Goal: Communication & Community: Share content

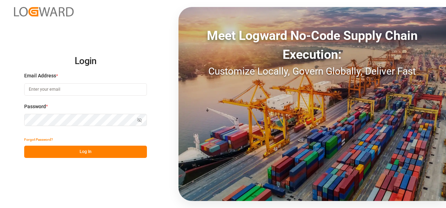
type input "[PERSON_NAME][EMAIL_ADDRESS][PERSON_NAME][DOMAIN_NAME]"
click at [81, 154] on button "Log In" at bounding box center [85, 152] width 123 height 12
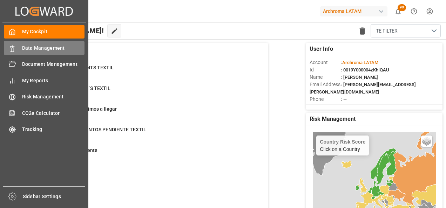
click at [11, 50] on rect at bounding box center [12, 50] width 2 height 4
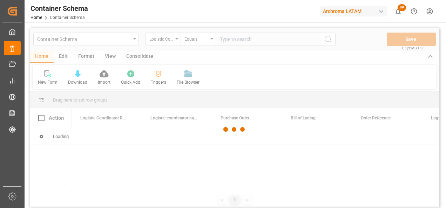
click at [175, 43] on div at bounding box center [234, 130] width 409 height 204
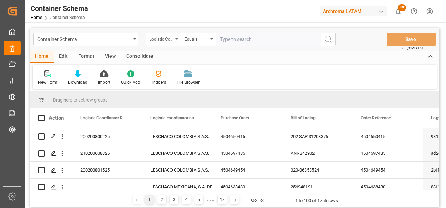
click at [178, 42] on div "Logistic Coordinator Reference Number" at bounding box center [162, 39] width 35 height 13
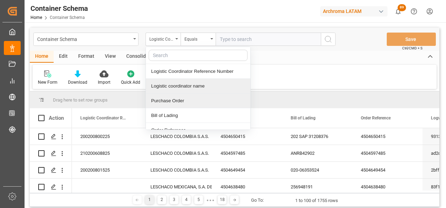
click at [180, 99] on div "Purchase Order" at bounding box center [198, 101] width 104 height 15
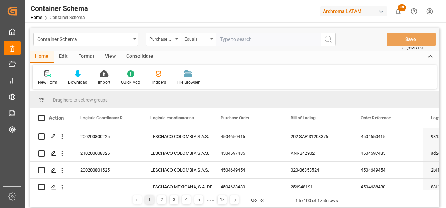
click at [192, 40] on div "Equals" at bounding box center [196, 38] width 24 height 8
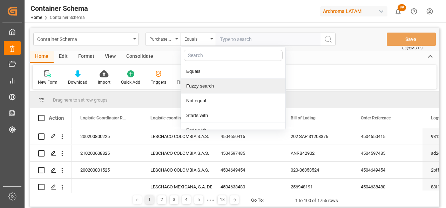
click at [202, 90] on div "Fuzzy search" at bounding box center [233, 86] width 104 height 15
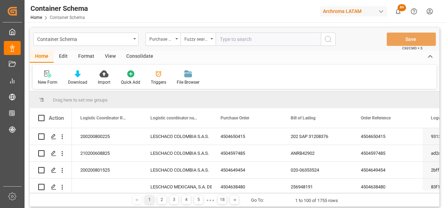
paste input "4504610636"
type input "4504610636"
click at [327, 41] on icon "search button" at bounding box center [328, 39] width 8 height 8
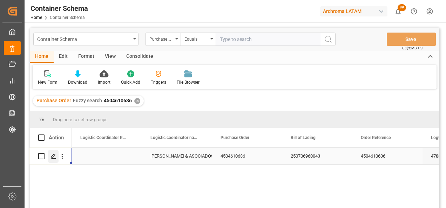
click at [55, 159] on div "Press SPACE to select this row." at bounding box center [53, 156] width 11 height 13
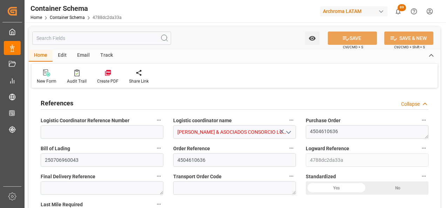
type input "0"
type input "1"
type input "2"
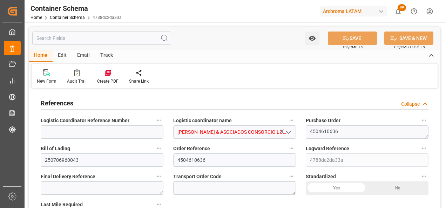
type input "2000"
type input "2115"
type input "[PERSON_NAME]"
type input "[PERSON_NAME] Marine Transport Corp."
type input "MXZLO"
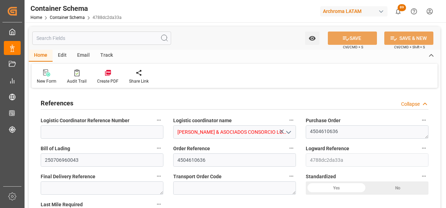
type input "PECLL"
type input "9968865"
type input "1"
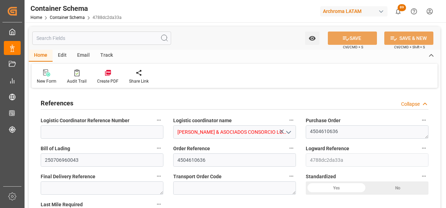
type input "1"
type input "10"
type input "1"
type input "0"
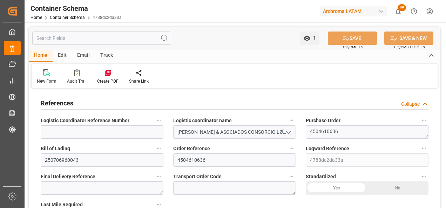
type input "[DATE] 14:00"
type input "[DATE]"
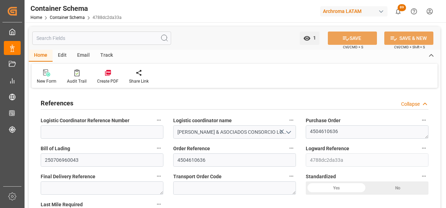
type input "[DATE]"
type input "[DATE] 06:51"
type input "[DATE] 19:09"
type input "[DATE]"
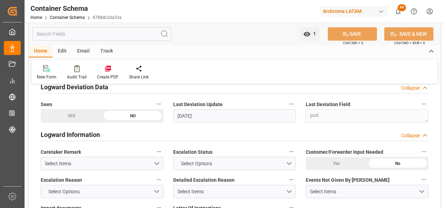
scroll to position [946, 0]
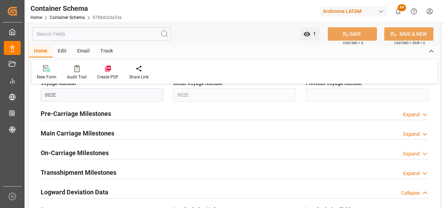
click at [98, 136] on h2 "Main Carriage Milestones" at bounding box center [78, 133] width 74 height 9
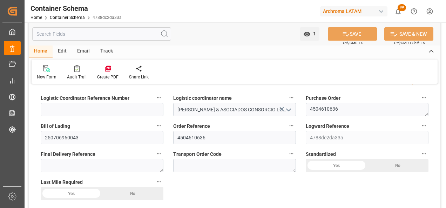
scroll to position [0, 0]
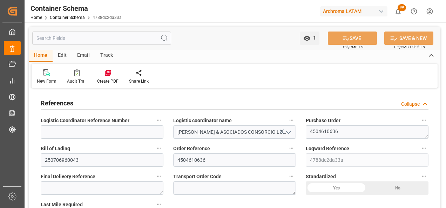
click at [83, 57] on div "Email" at bounding box center [83, 56] width 23 height 12
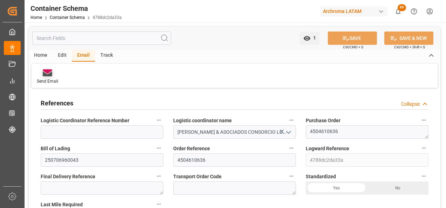
click at [58, 75] on div "Send Email" at bounding box center [48, 76] width 32 height 15
click at [53, 75] on div at bounding box center [47, 72] width 21 height 7
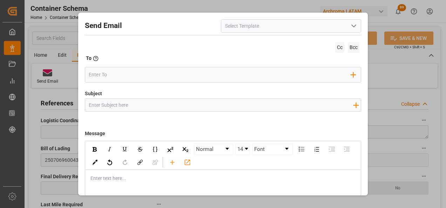
click at [350, 29] on icon "open menu" at bounding box center [353, 26] width 8 height 8
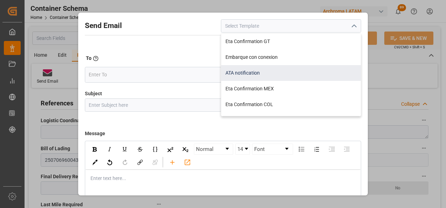
click at [263, 69] on div "ATA notification" at bounding box center [290, 73] width 139 height 16
type input "ATA notification"
type input "Aviso de llegada | PO {{purchaseOrder}} | BL {{bookingNumber}} | Contenedor {{c…"
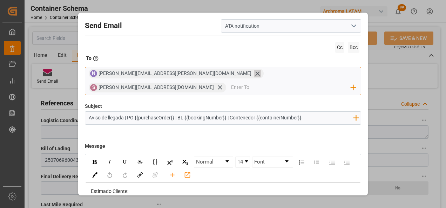
click at [254, 75] on icon at bounding box center [257, 73] width 7 height 7
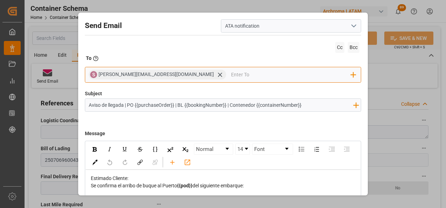
click at [216, 75] on icon at bounding box center [219, 74] width 7 height 7
click at [166, 76] on input "email" at bounding box center [220, 74] width 262 height 11
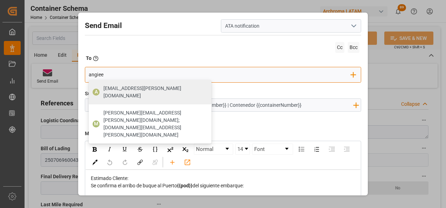
type input "[EMAIL_ADDRESS][PERSON_NAME][DOMAIN_NAME]"
click at [137, 90] on span "[EMAIL_ADDRESS][PERSON_NAME][DOMAIN_NAME]" at bounding box center [154, 92] width 103 height 15
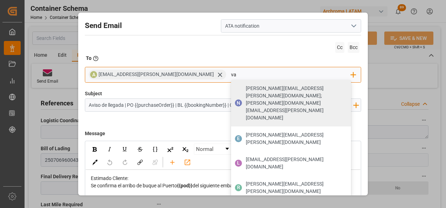
type input "valer"
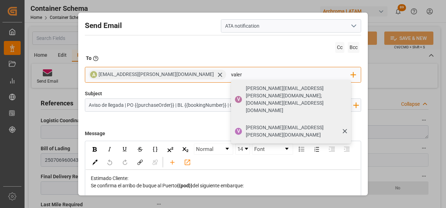
click at [246, 124] on span "[PERSON_NAME][EMAIL_ADDRESS][PERSON_NAME][DOMAIN_NAME]" at bounding box center [296, 131] width 100 height 15
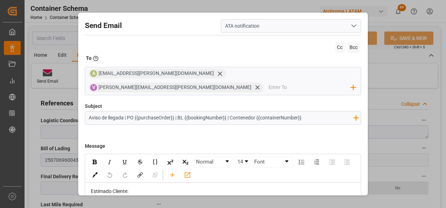
click at [89, 112] on input "Aviso de llegada | PO {{purchaseOrder}} | BL {{bookingNumber}} | Contenedor {{c…" at bounding box center [221, 118] width 272 height 12
paste input "PE ||"
click at [331, 112] on input "PE || Aviso de llegada | PO {{purchaseOrder}} | BL {{bookingNumber}} | Contened…" at bounding box center [221, 118] width 272 height 12
paste input "| TEXTIL | LCL"
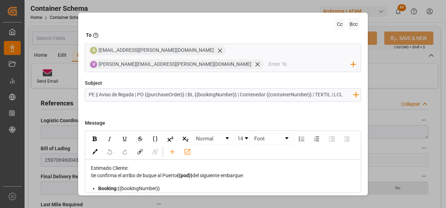
scroll to position [37, 0]
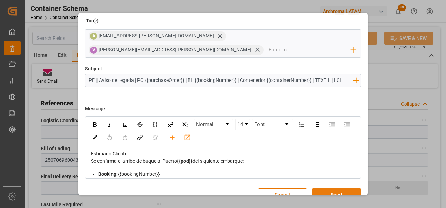
type input "PE || Aviso de llegada | PO {{purchaseOrder}} | BL {{bookingNumber}} | Contened…"
click at [336, 189] on button "Send" at bounding box center [336, 195] width 49 height 13
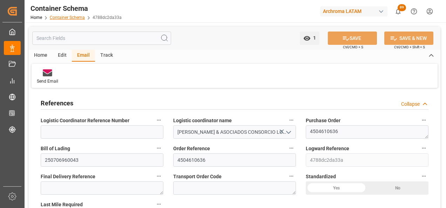
click at [70, 17] on link "Container Schema" at bounding box center [67, 17] width 35 height 5
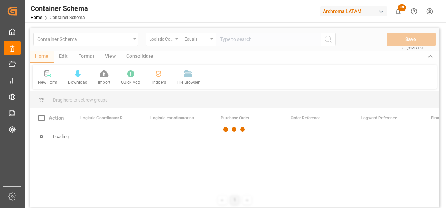
click at [175, 42] on div at bounding box center [234, 130] width 409 height 204
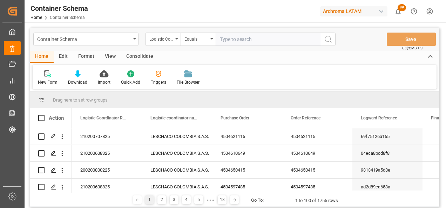
click at [175, 41] on div "Logistic Coordinator Reference Number" at bounding box center [162, 39] width 35 height 13
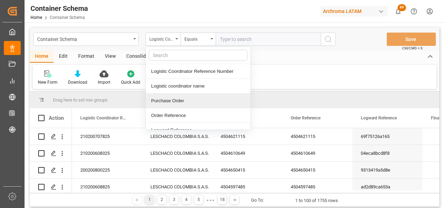
click at [172, 100] on div "Purchase Order" at bounding box center [198, 101] width 104 height 15
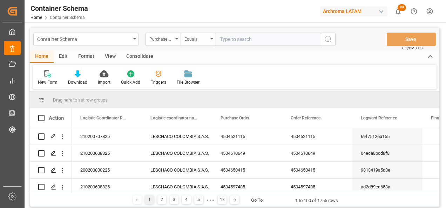
click at [190, 39] on div "Equals" at bounding box center [196, 38] width 24 height 8
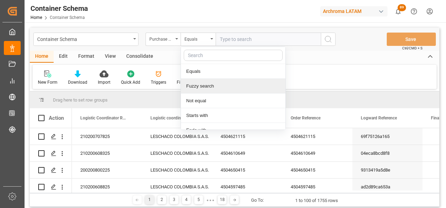
click at [198, 88] on div "Fuzzy search" at bounding box center [233, 86] width 104 height 15
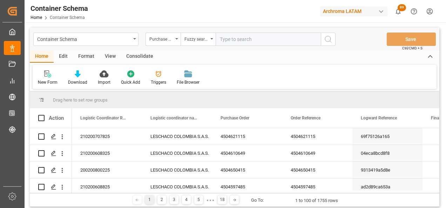
paste input "4504622452"
type input "4504622452"
click at [330, 38] on icon "search button" at bounding box center [328, 39] width 8 height 8
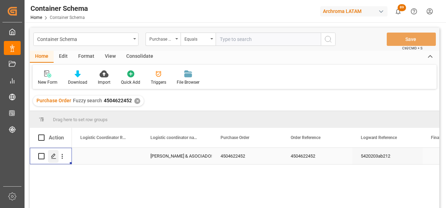
click at [54, 152] on div "Press SPACE to select this row." at bounding box center [53, 156] width 11 height 13
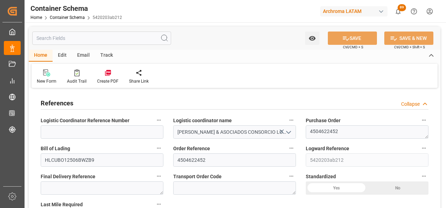
type input "0"
type input "3"
type input "18"
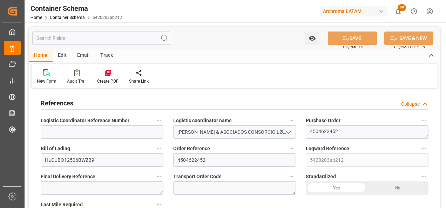
type input "5200"
type input "5823.6"
type input "Hapag [PERSON_NAME]"
type input "Hapag [PERSON_NAME] Aktiengesellschaft"
type input "INMUN"
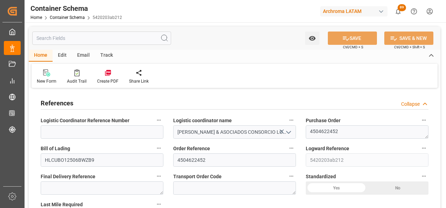
type input "PECLL"
type input "9936408"
type input "2"
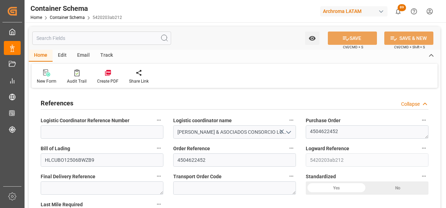
type input "2"
type input "0"
type input "[DATE] 14:15"
type input "[DATE]"
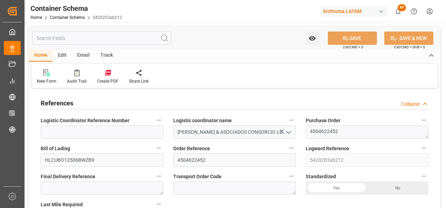
type input "[DATE]"
type input "[DATE] 05:49"
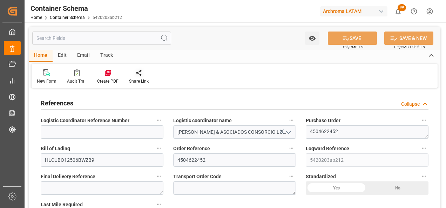
type input "[DATE] 19:21"
type input "[DATE]"
click at [111, 55] on div "Track" at bounding box center [106, 56] width 23 height 12
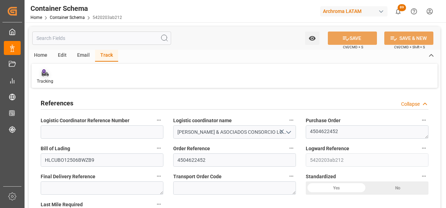
click at [45, 74] on icon at bounding box center [44, 74] width 7 height 5
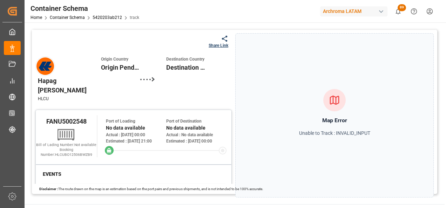
click at [221, 40] on icon at bounding box center [224, 38] width 7 height 7
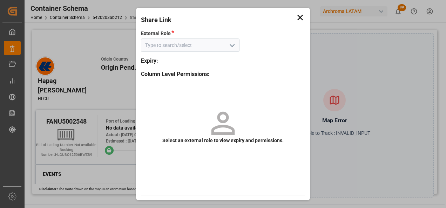
click at [229, 49] on icon "open menu" at bounding box center [232, 45] width 8 height 8
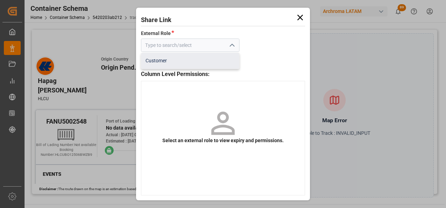
click at [202, 63] on div "Customer" at bounding box center [189, 61] width 97 height 16
type input "Customer"
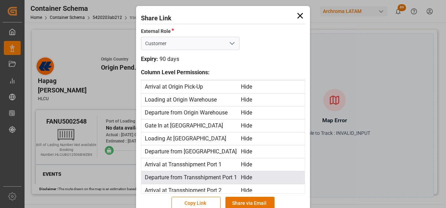
scroll to position [140, 0]
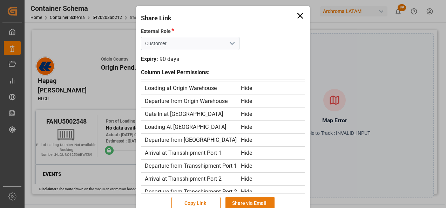
drag, startPoint x: 268, startPoint y: 196, endPoint x: 266, endPoint y: 200, distance: 4.6
click at [266, 200] on div "Copy Link Share via Email" at bounding box center [223, 203] width 164 height 16
click at [266, 200] on button "Share via Email" at bounding box center [249, 203] width 49 height 13
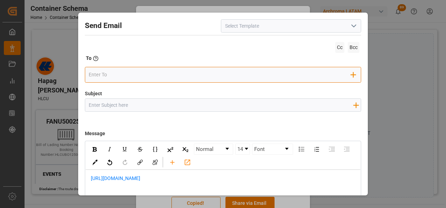
click at [210, 73] on input "email" at bounding box center [220, 74] width 262 height 11
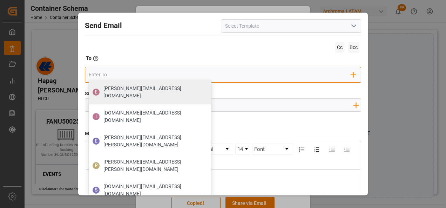
type input "[EMAIL_ADDRESS][PERSON_NAME][DOMAIN_NAME]"
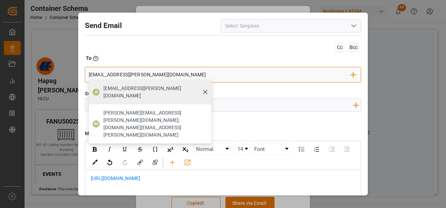
click at [141, 85] on span "[EMAIL_ADDRESS][PERSON_NAME][DOMAIN_NAME]" at bounding box center [154, 92] width 103 height 15
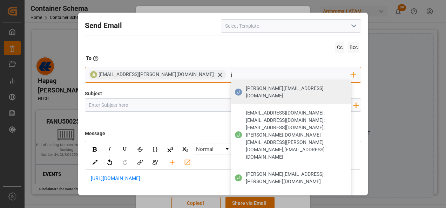
type input "[EMAIL_ADDRESS][DOMAIN_NAME]"
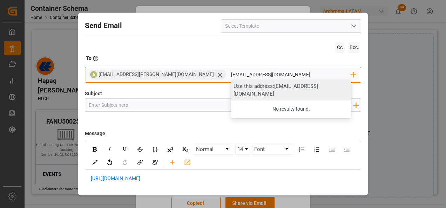
click at [238, 91] on div "Use this address: [EMAIL_ADDRESS][DOMAIN_NAME]" at bounding box center [291, 90] width 120 height 21
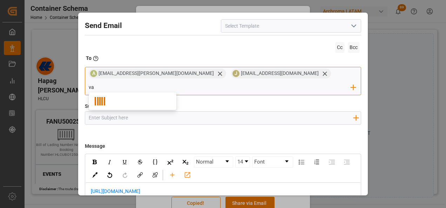
type input "valer"
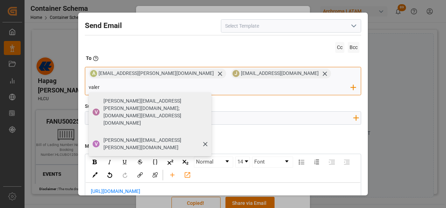
click at [206, 137] on span "[PERSON_NAME][EMAIL_ADDRESS][PERSON_NAME][DOMAIN_NAME]" at bounding box center [154, 144] width 103 height 15
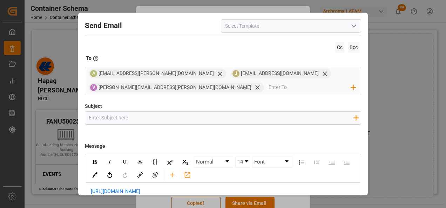
click at [226, 106] on div "Subject Add field to Subject" at bounding box center [223, 120] width 277 height 35
click at [218, 117] on input "Subject" at bounding box center [221, 118] width 272 height 12
click at [167, 124] on input "Subject" at bounding box center [221, 118] width 272 height 12
paste input "PE || TRACKING | PO 4504622452 | Contenedor FANU5002548 | TEXTIL | Prioridad | …"
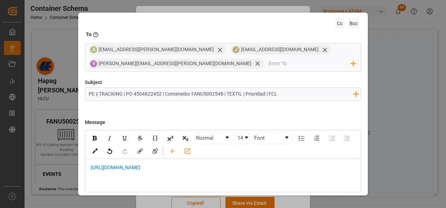
scroll to position [50, 0]
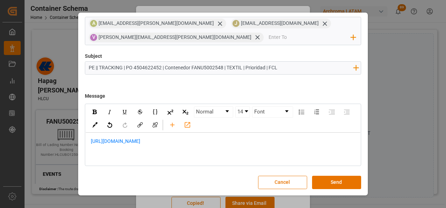
type input "PE || TRACKING | PO 4504622452 | Contenedor FANU5002548 | TEXTIL | Prioridad | …"
click at [92, 149] on div "[URL][DOMAIN_NAME]" at bounding box center [223, 145] width 265 height 15
click at [90, 141] on div "[URL][DOMAIN_NAME]" at bounding box center [223, 145] width 275 height 25
click at [105, 140] on div "rdw-editor" at bounding box center [223, 141] width 265 height 7
click at [131, 141] on div "rdw-editor" at bounding box center [223, 141] width 265 height 7
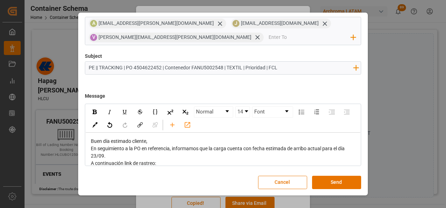
click at [160, 142] on div "Buen día estimado cliente," at bounding box center [223, 141] width 265 height 7
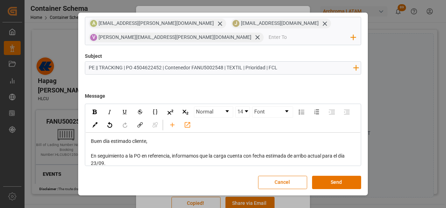
click at [159, 164] on div "En seguimiento a la PO en referencia, informamos que la carga cuenta con fecha …" at bounding box center [223, 159] width 265 height 15
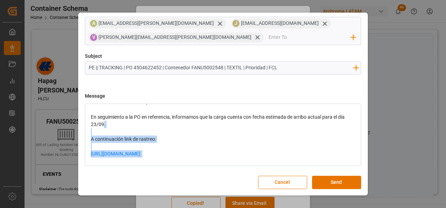
scroll to position [43, 0]
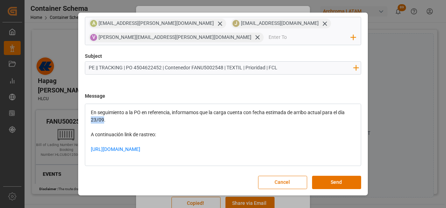
drag, startPoint x: 102, startPoint y: 164, endPoint x: 91, endPoint y: 121, distance: 45.0
click at [91, 121] on span "En seguimiento a la PO en referencia, informamos que la carga cuenta con fecha …" at bounding box center [218, 116] width 255 height 13
click at [209, 153] on div "[URL][DOMAIN_NAME]" at bounding box center [223, 153] width 265 height 15
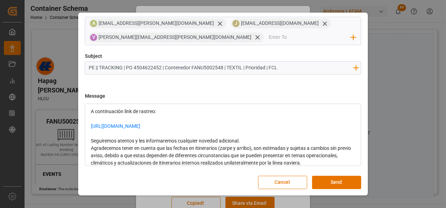
scroll to position [79, 0]
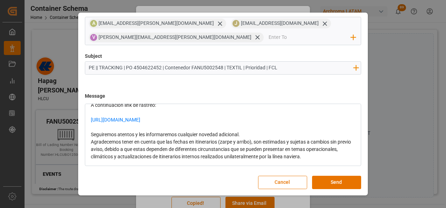
click at [241, 131] on div "Seguiremos atentos y les informaremos cualquier novedad adicional." at bounding box center [223, 134] width 265 height 7
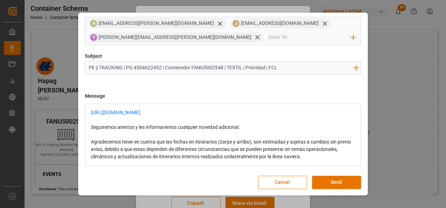
scroll to position [88, 0]
click at [342, 151] on div "Agradecemos tener en cuenta que las fechas en itinerarios (zarpe y arribo), son…" at bounding box center [223, 149] width 265 height 22
click at [107, 159] on div "Agradecemos tener en cuenta que las fechas en itinerarios (zarpe y arribo), son…" at bounding box center [223, 149] width 265 height 22
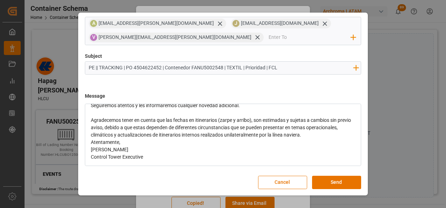
scroll to position [110, 0]
click at [130, 136] on div "Agradecemos tener en cuenta que las fechas en itinerarios (zarpe y arribo), son…" at bounding box center [223, 127] width 265 height 22
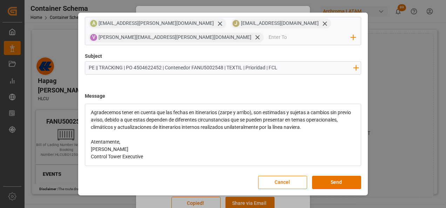
click at [129, 146] on div "Atentamente," at bounding box center [223, 141] width 265 height 7
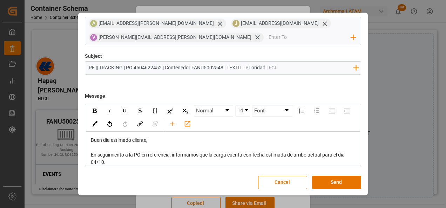
scroll to position [0, 0]
click at [336, 180] on button "Send" at bounding box center [336, 182] width 49 height 13
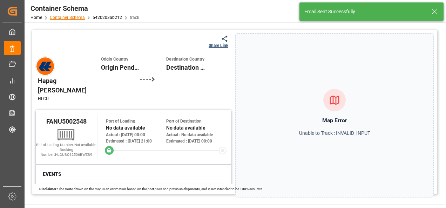
click at [73, 16] on link "Container Schema" at bounding box center [67, 17] width 35 height 5
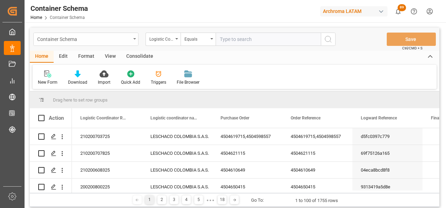
click at [128, 39] on div "Container Schema" at bounding box center [84, 38] width 94 height 9
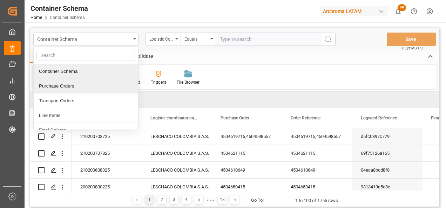
click at [74, 85] on div "Purchase Orders" at bounding box center [86, 86] width 104 height 15
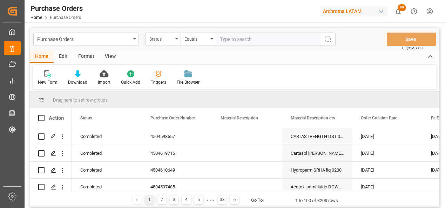
click at [178, 45] on div "Status" at bounding box center [162, 39] width 35 height 13
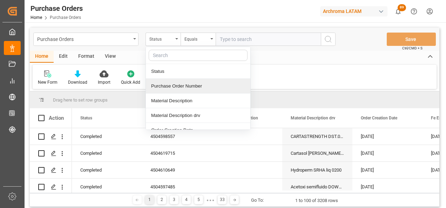
click at [174, 84] on div "Purchase Order Number" at bounding box center [198, 86] width 104 height 15
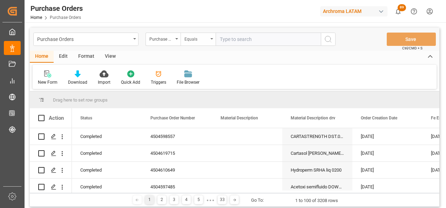
click at [203, 40] on div "Equals" at bounding box center [196, 38] width 24 height 8
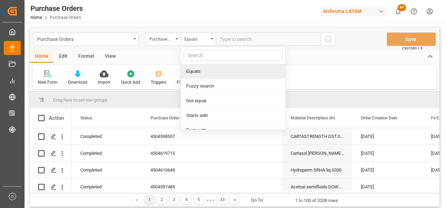
click at [214, 85] on div "Fuzzy search" at bounding box center [233, 86] width 104 height 15
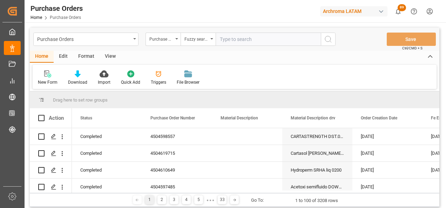
paste input "4504647463"
type input "4504647463"
click at [331, 41] on icon "search button" at bounding box center [328, 39] width 8 height 8
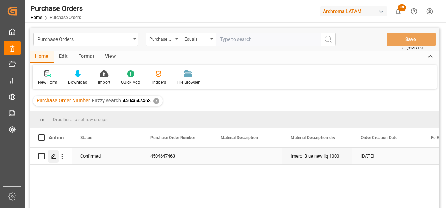
click at [57, 152] on div "Press SPACE to select this row." at bounding box center [53, 156] width 11 height 13
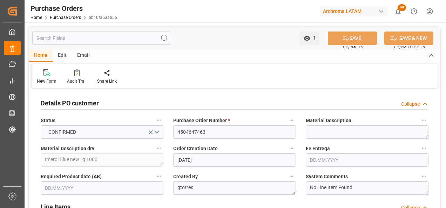
click at [81, 54] on div "Email" at bounding box center [83, 56] width 23 height 12
click at [46, 77] on div "Send Email" at bounding box center [48, 76] width 32 height 15
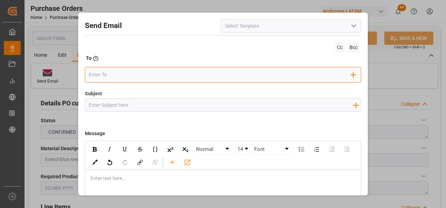
click at [194, 68] on div "Add Field to To" at bounding box center [223, 75] width 277 height 16
click at [195, 74] on input "email" at bounding box center [220, 74] width 262 height 11
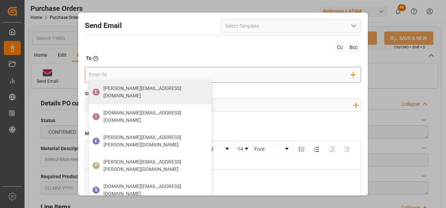
type input "[EMAIL_ADDRESS][PERSON_NAME][DOMAIN_NAME]"
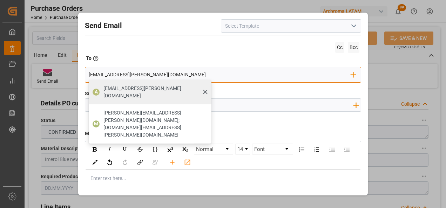
click at [154, 89] on span "[EMAIL_ADDRESS][PERSON_NAME][DOMAIN_NAME]" at bounding box center [154, 92] width 103 height 15
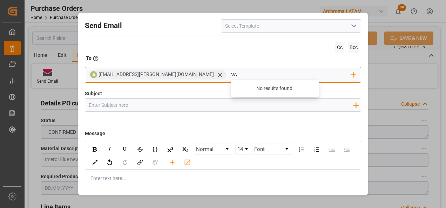
type input "valer"
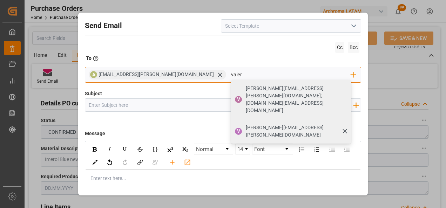
click at [246, 124] on span "[PERSON_NAME][EMAIL_ADDRESS][PERSON_NAME][DOMAIN_NAME]" at bounding box center [296, 131] width 100 height 15
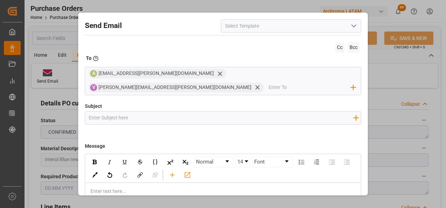
click at [190, 112] on input "Subject" at bounding box center [221, 118] width 272 height 12
type input "p"
click at [156, 112] on input "PE || STATUS ZARPE || PO" at bounding box center [221, 118] width 272 height 12
paste input "4504647463"
type input "PE || STATUS ZARPE || PO 4504647463 || TEXTIL | Prioridad"
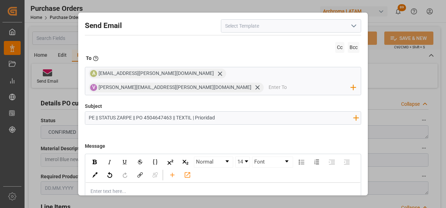
click at [118, 188] on div "rdw-editor" at bounding box center [223, 191] width 265 height 7
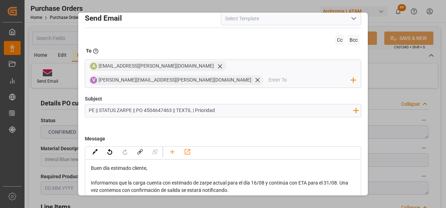
scroll to position [21, 0]
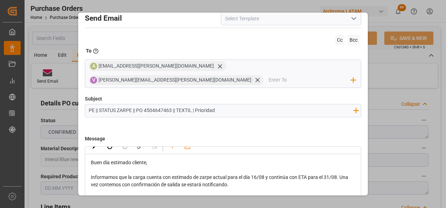
click at [179, 196] on div "rdw-editor" at bounding box center [223, 199] width 265 height 7
click at [165, 189] on div "rdw-editor" at bounding box center [223, 192] width 265 height 7
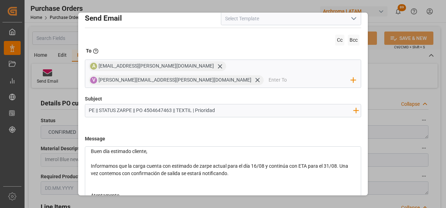
scroll to position [43, 0]
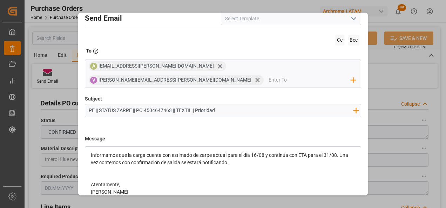
click at [161, 181] on div "Atentamente," at bounding box center [223, 184] width 265 height 7
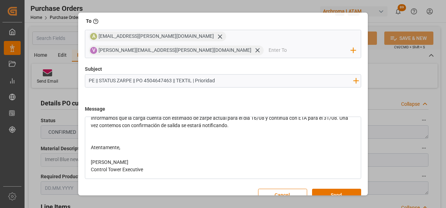
scroll to position [37, 0]
click at [347, 189] on button "Send" at bounding box center [336, 195] width 49 height 13
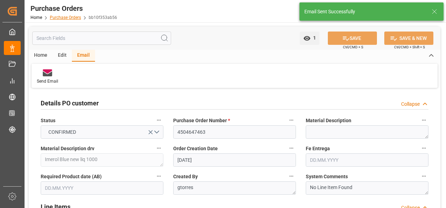
click at [69, 17] on link "Purchase Orders" at bounding box center [65, 17] width 31 height 5
